Goal: Book appointment/travel/reservation

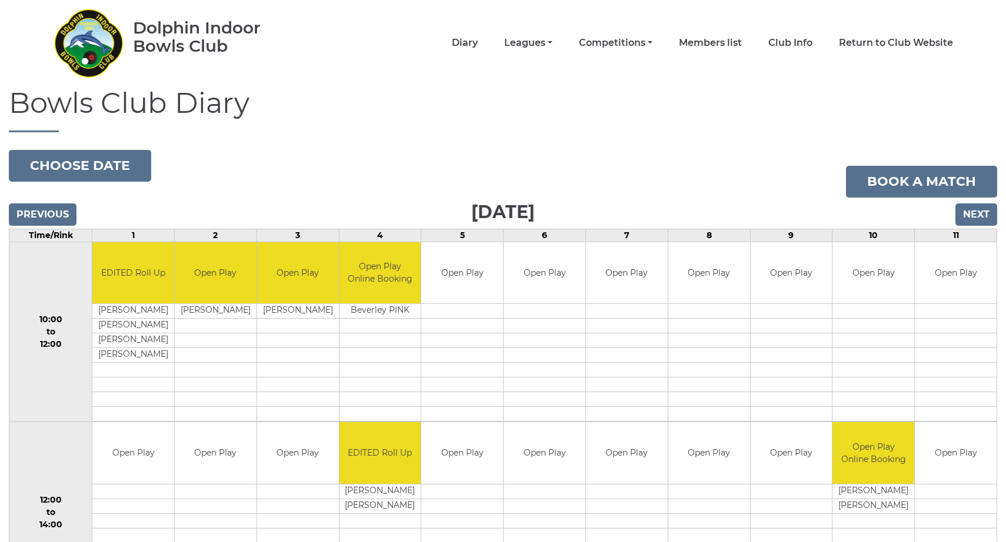
scroll to position [25, 0]
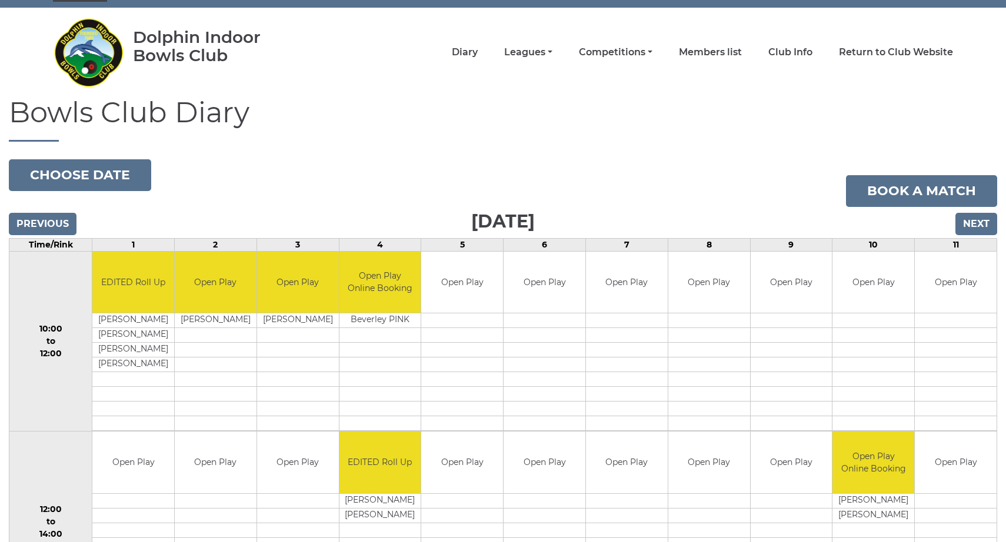
click at [967, 225] on input "Next" at bounding box center [976, 224] width 42 height 22
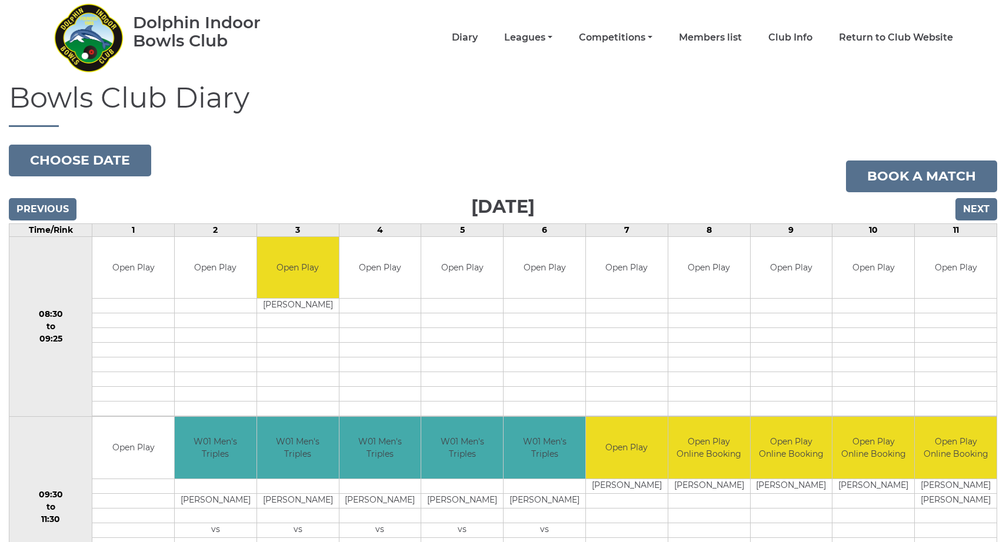
scroll to position [42, 0]
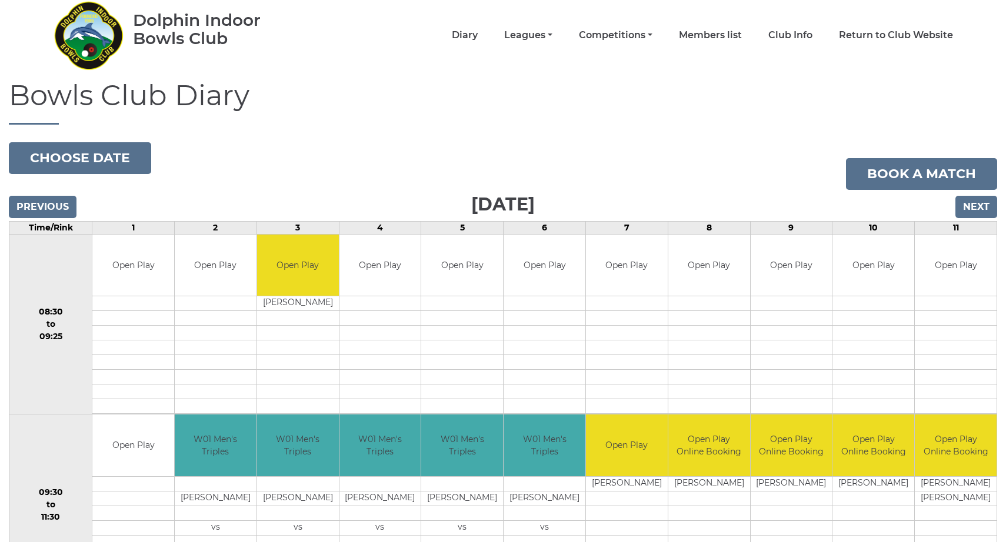
click at [971, 204] on input "Next" at bounding box center [976, 207] width 42 height 22
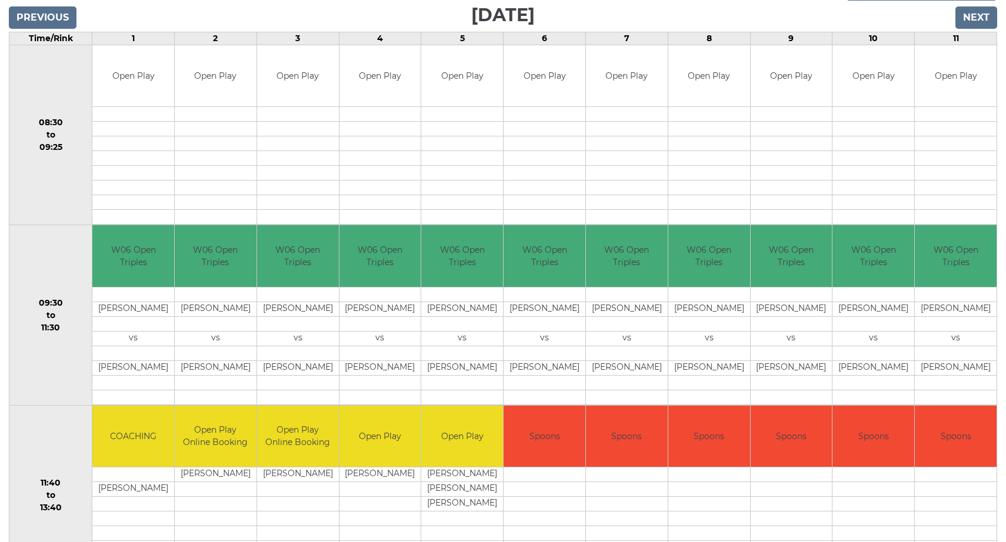
scroll to position [233, 0]
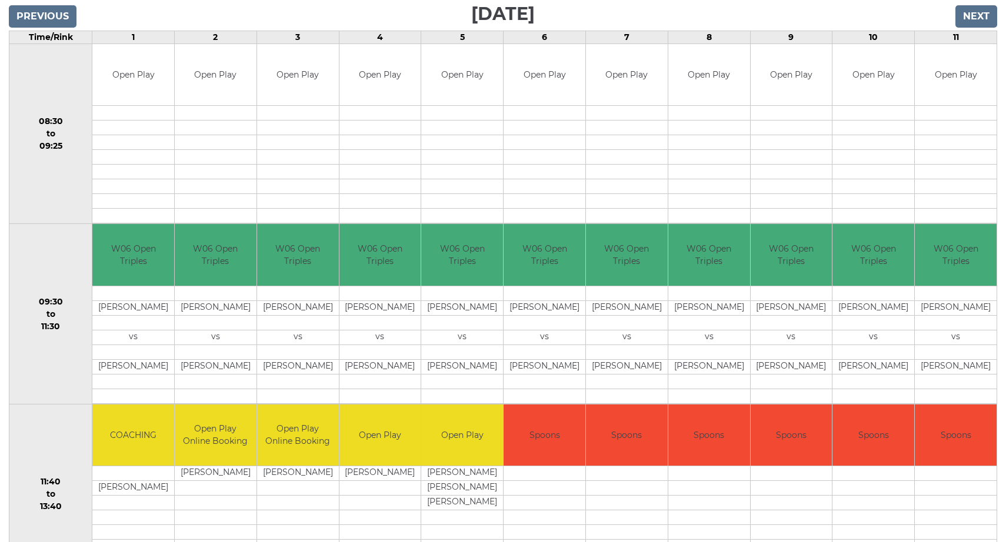
click at [976, 14] on input "Next" at bounding box center [976, 16] width 42 height 22
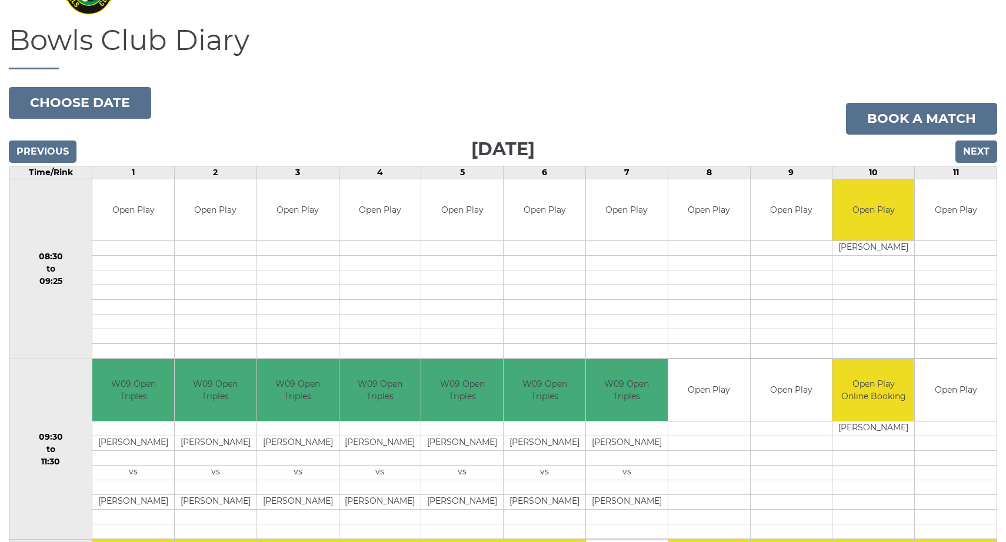
scroll to position [98, 0]
click at [976, 147] on input "Next" at bounding box center [976, 152] width 42 height 22
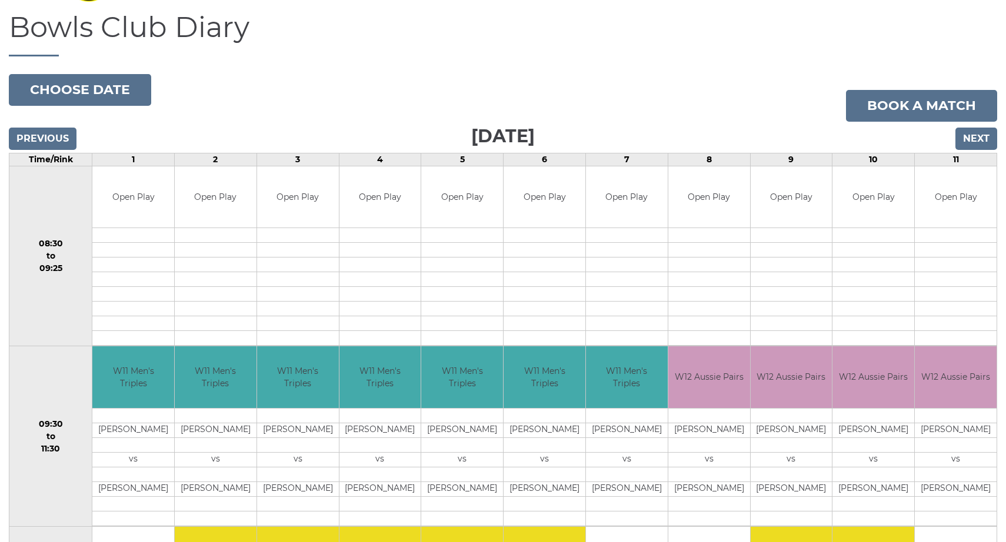
scroll to position [112, 0]
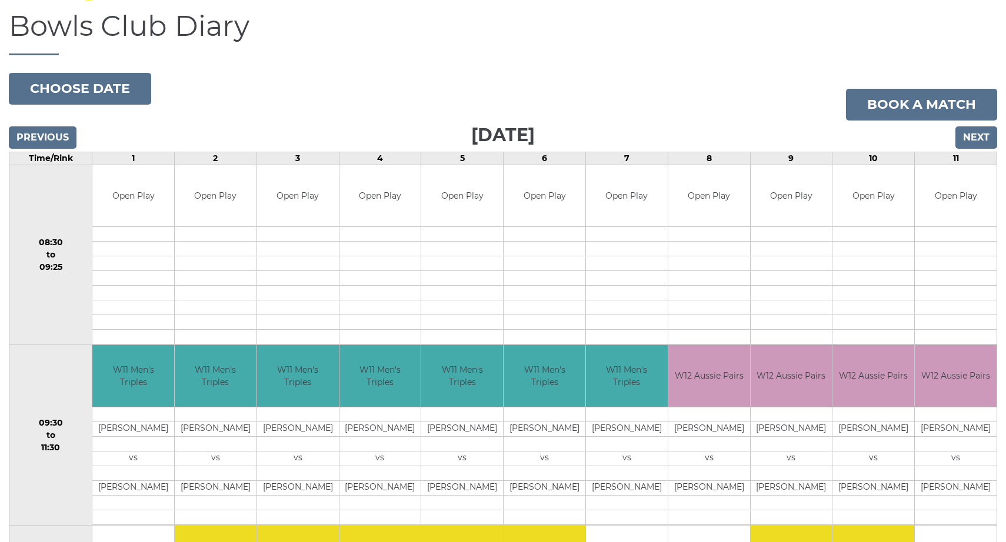
click at [971, 135] on input "Next" at bounding box center [976, 137] width 42 height 22
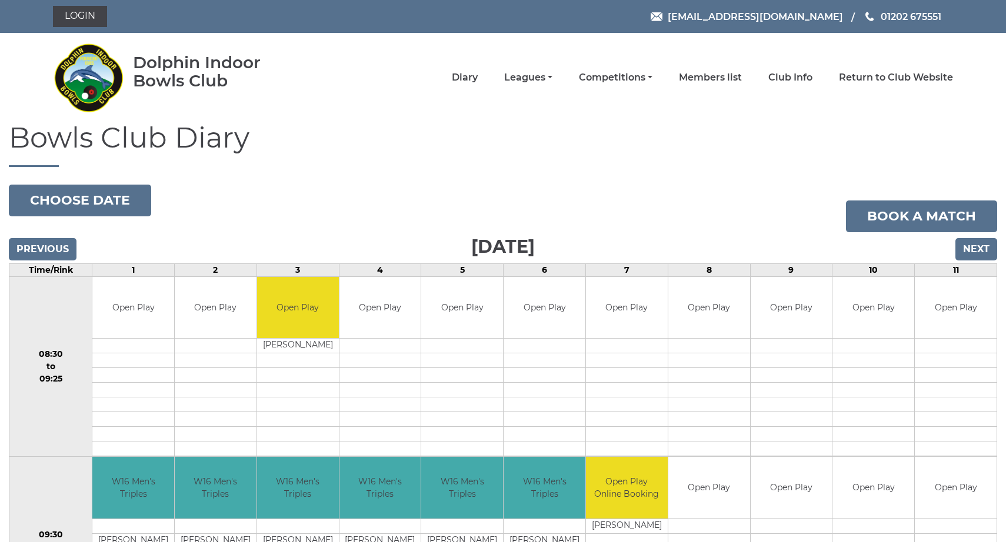
click at [55, 243] on input "Previous" at bounding box center [43, 249] width 68 height 22
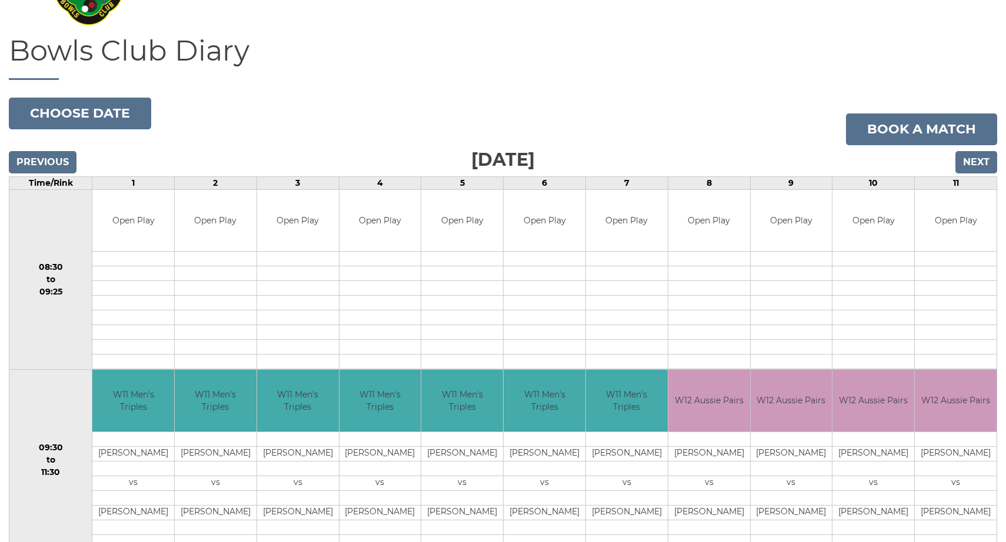
scroll to position [84, 0]
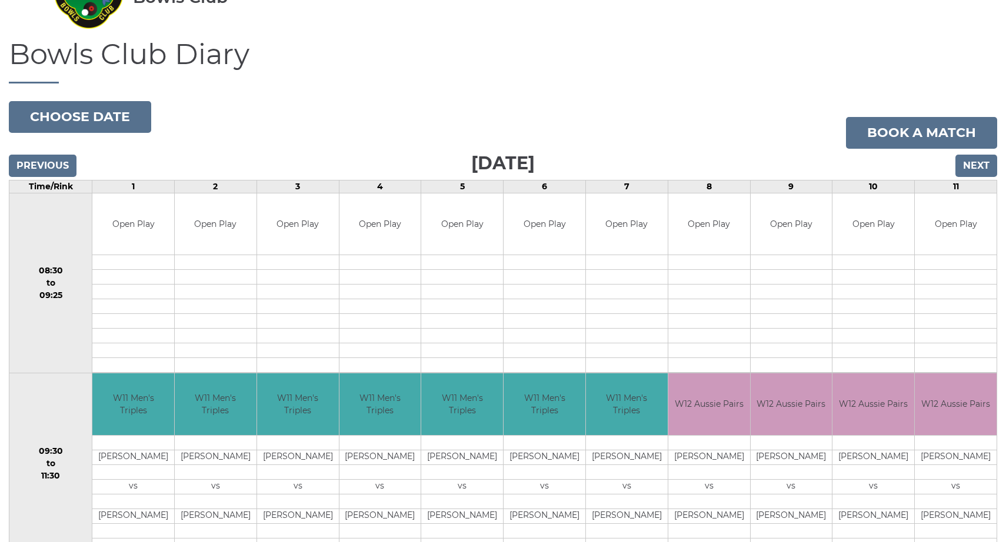
click at [36, 164] on input "Previous" at bounding box center [43, 166] width 68 height 22
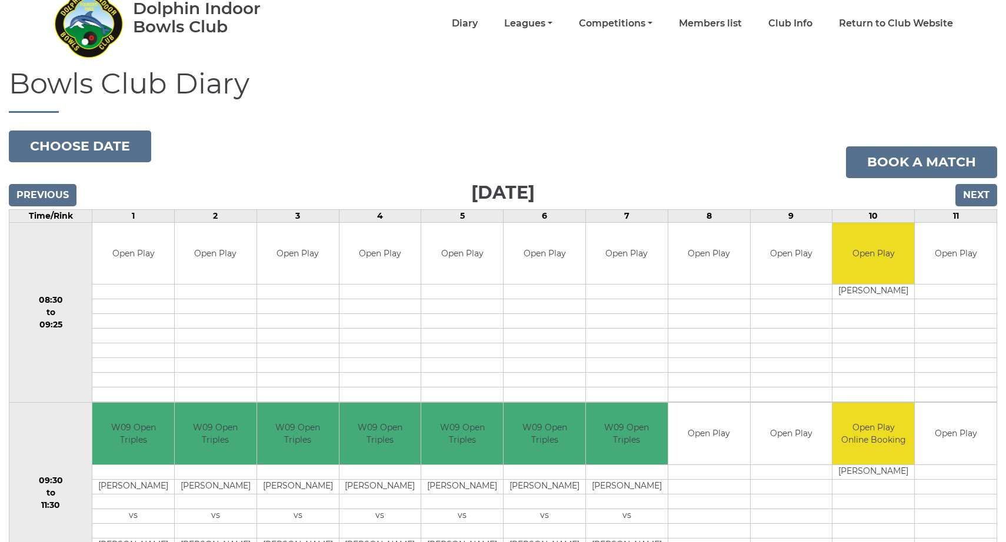
scroll to position [49, 0]
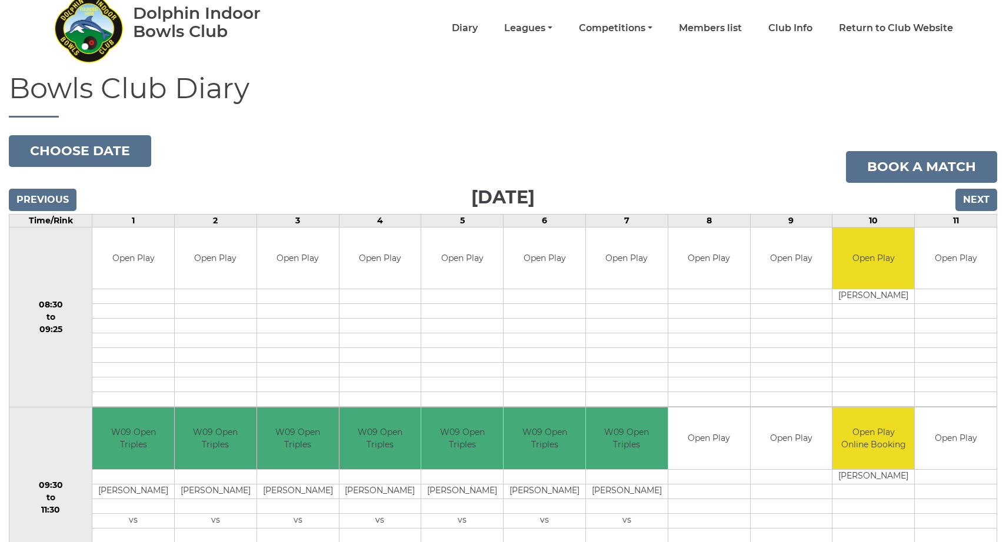
click at [50, 196] on input "Previous" at bounding box center [43, 200] width 68 height 22
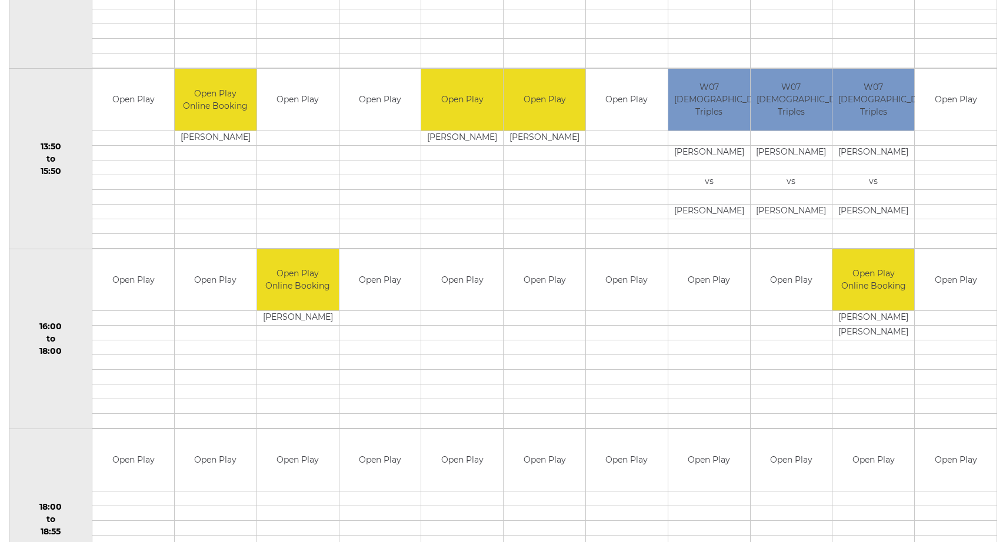
scroll to position [746, 0]
